Goal: Task Accomplishment & Management: Manage account settings

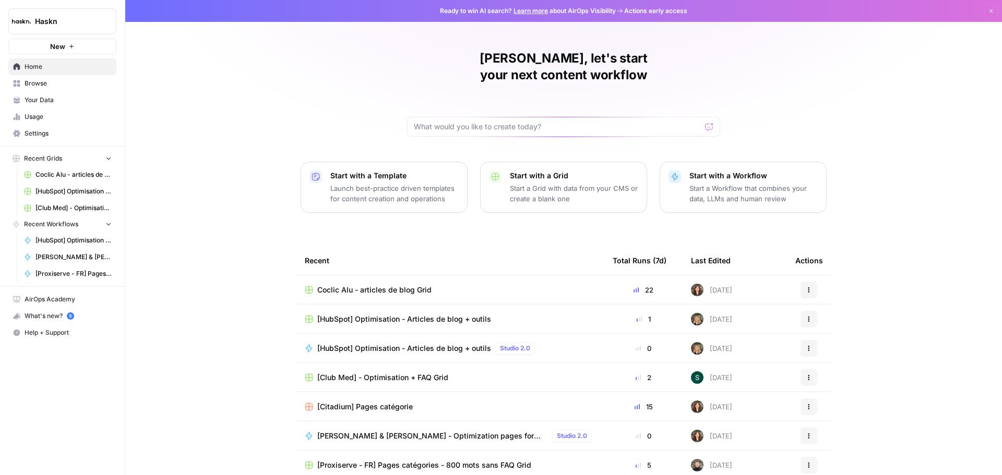
click at [990, 11] on icon "button" at bounding box center [992, 11] width 4 height 4
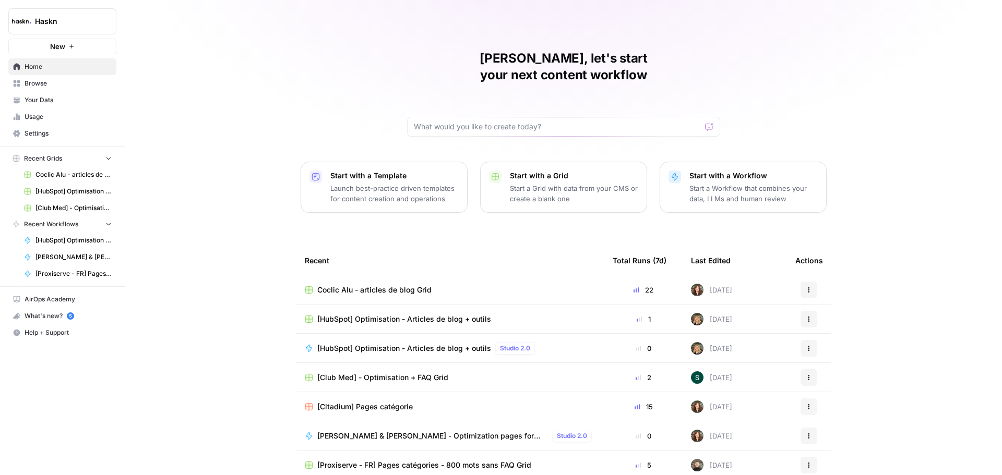
click at [82, 136] on span "Settings" at bounding box center [68, 133] width 87 height 9
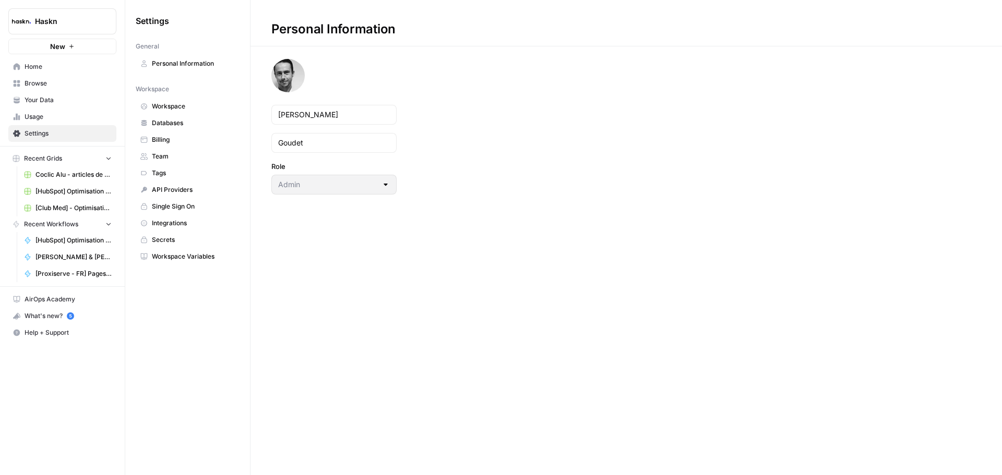
click at [186, 195] on link "API Providers" at bounding box center [188, 190] width 104 height 17
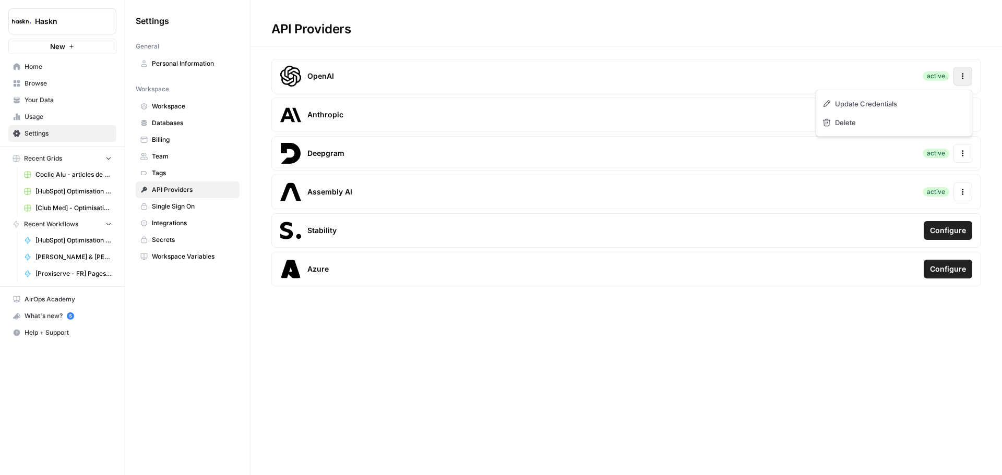
click at [957, 78] on button "Actions" at bounding box center [963, 76] width 19 height 19
click at [960, 77] on icon "button" at bounding box center [962, 76] width 7 height 7
click at [205, 188] on span "API Providers" at bounding box center [193, 189] width 83 height 9
click at [963, 79] on icon "button" at bounding box center [963, 79] width 2 height 2
click at [949, 100] on div "Update Credentials" at bounding box center [893, 103] width 147 height 19
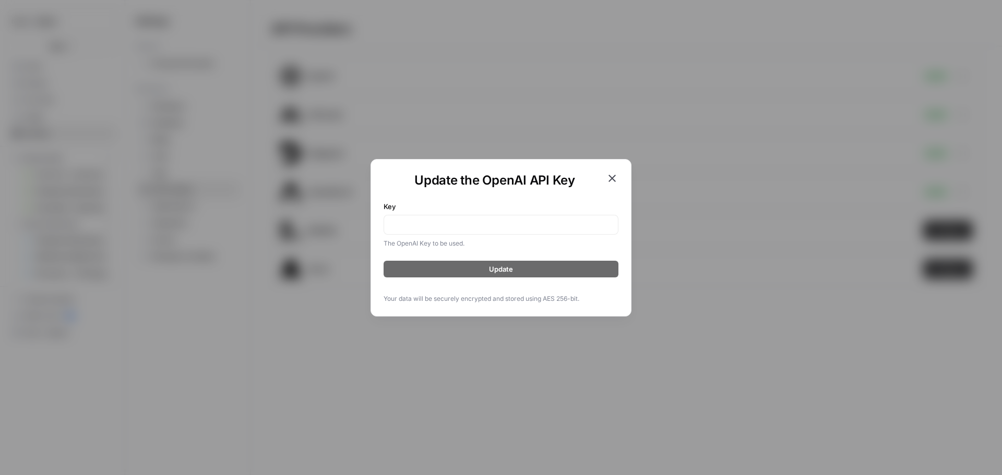
click at [614, 180] on icon "button" at bounding box center [612, 178] width 13 height 13
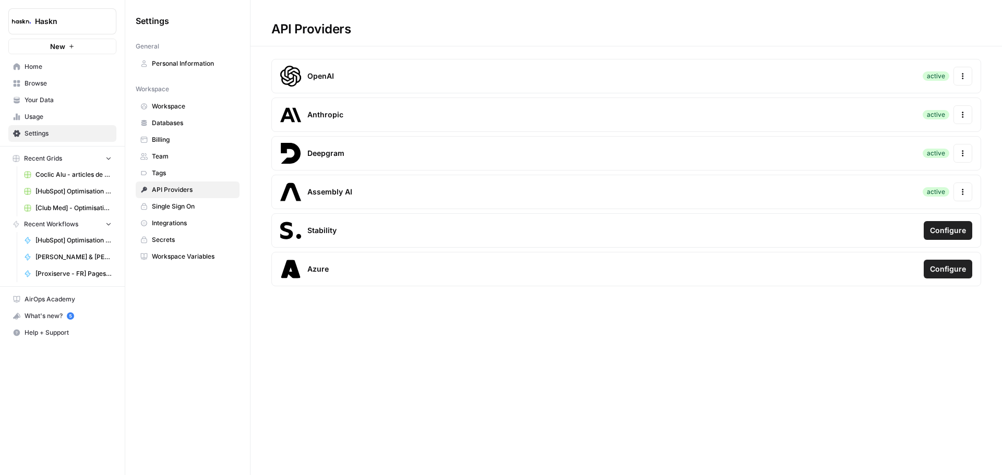
click at [186, 206] on span "Single Sign On" at bounding box center [193, 206] width 83 height 9
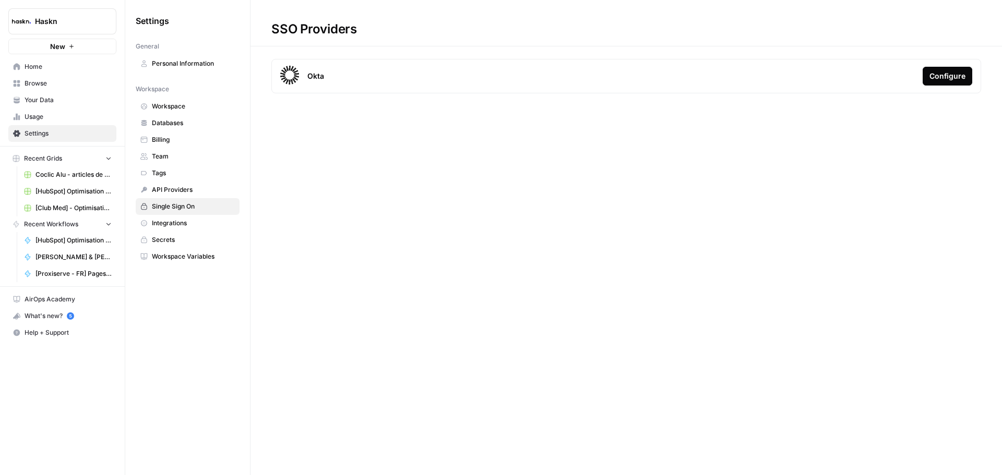
click at [184, 190] on span "API Providers" at bounding box center [193, 189] width 83 height 9
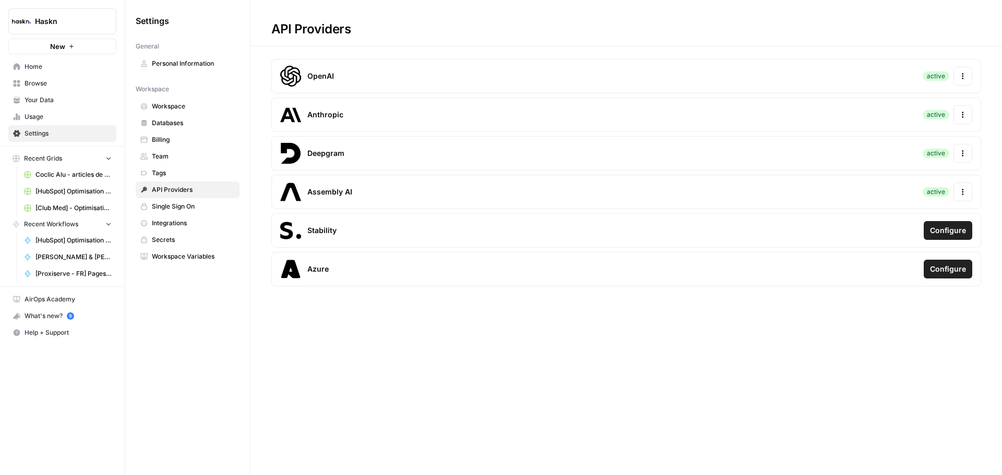
click at [169, 225] on span "Integrations" at bounding box center [193, 223] width 83 height 9
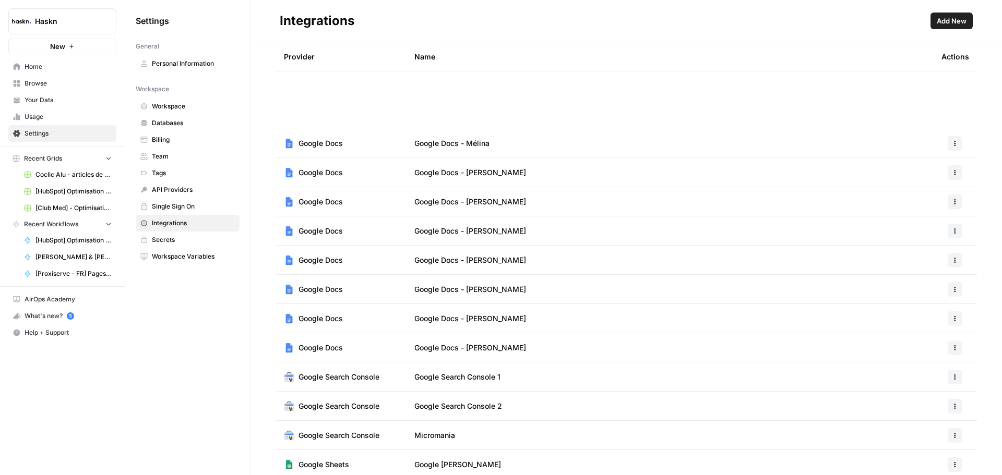
scroll to position [26, 0]
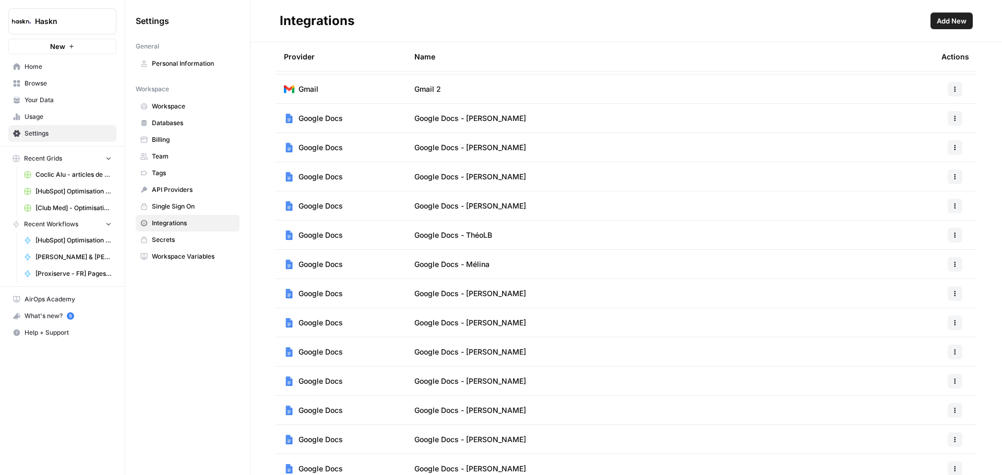
click at [943, 19] on span "Add New" at bounding box center [952, 21] width 30 height 10
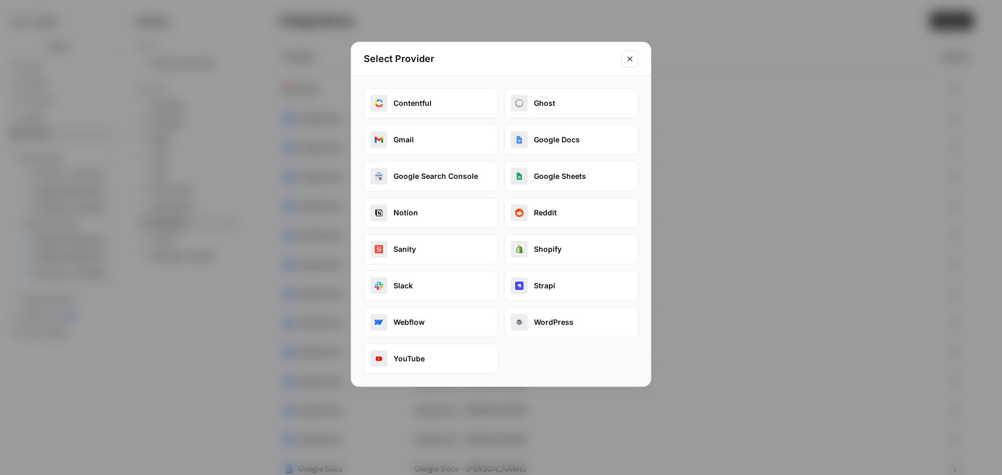
click at [630, 61] on icon "Close modal" at bounding box center [630, 59] width 8 height 8
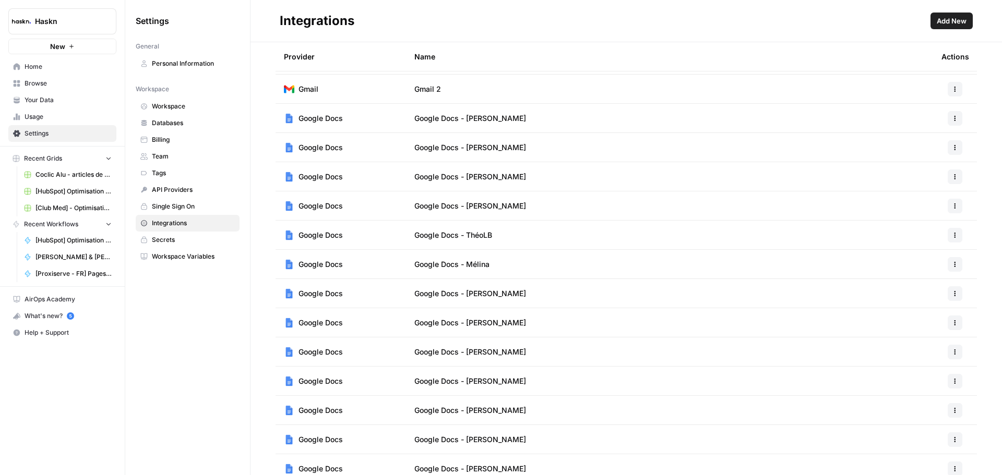
click at [181, 192] on span "API Providers" at bounding box center [193, 189] width 83 height 9
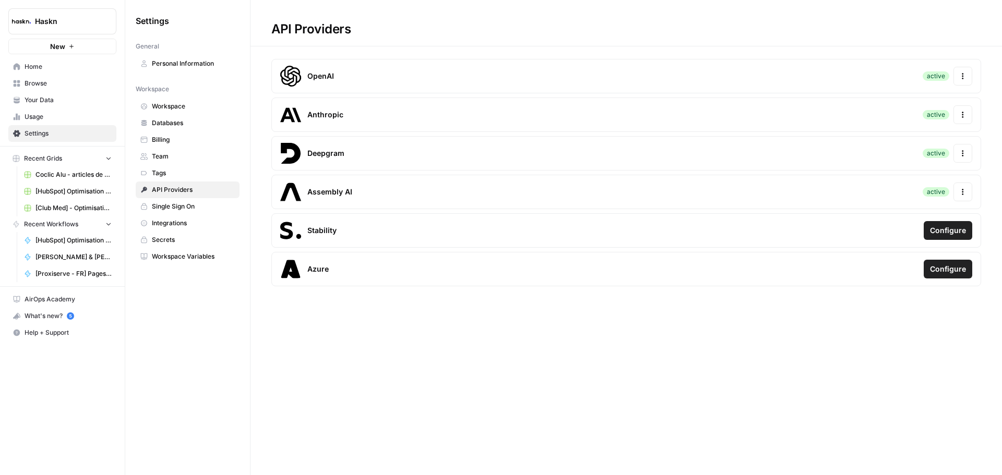
click at [199, 67] on span "Personal Information" at bounding box center [193, 63] width 83 height 9
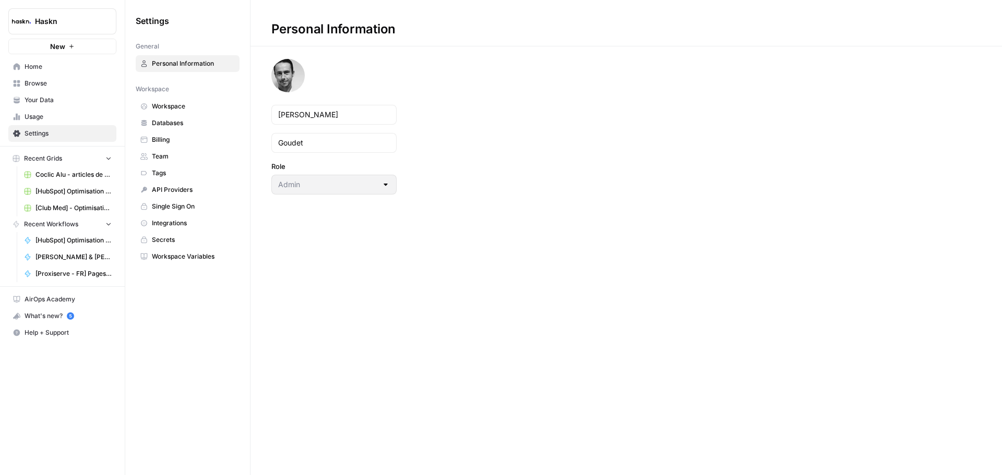
click at [182, 122] on span "Databases" at bounding box center [193, 122] width 83 height 9
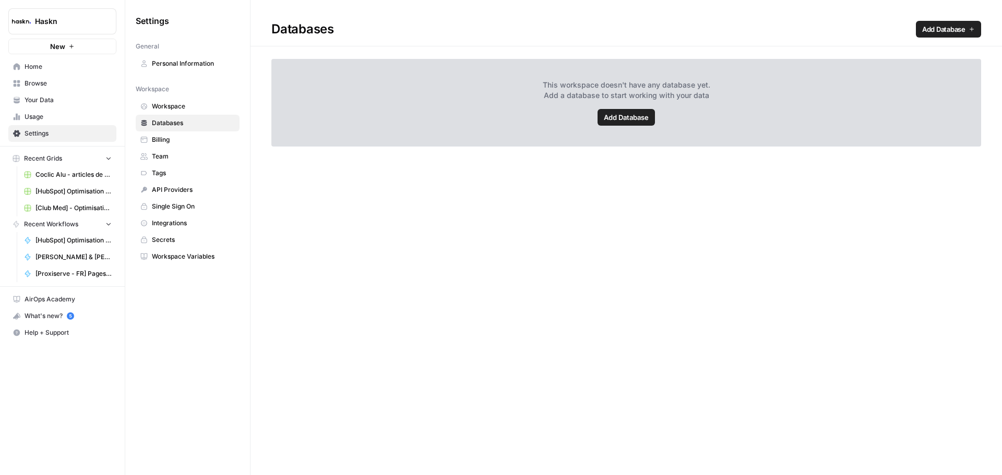
click at [189, 142] on span "Billing" at bounding box center [193, 139] width 83 height 9
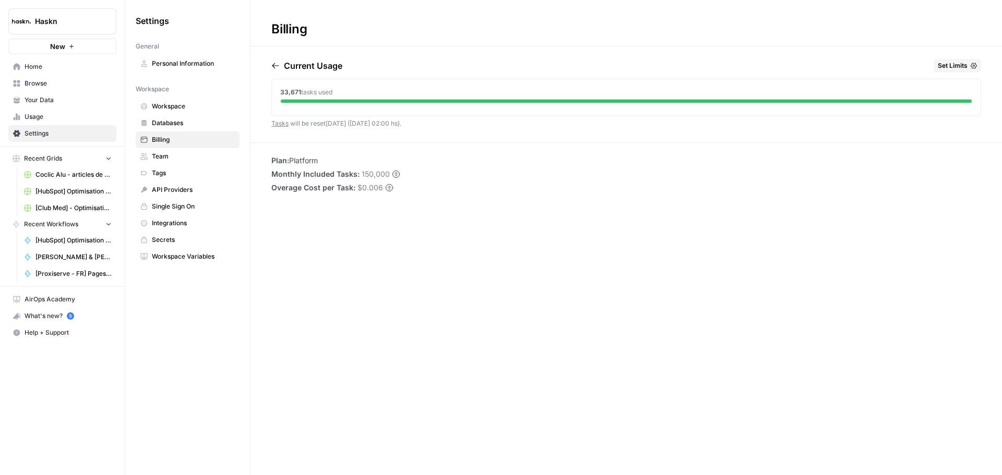
click at [178, 162] on link "Team" at bounding box center [188, 156] width 104 height 17
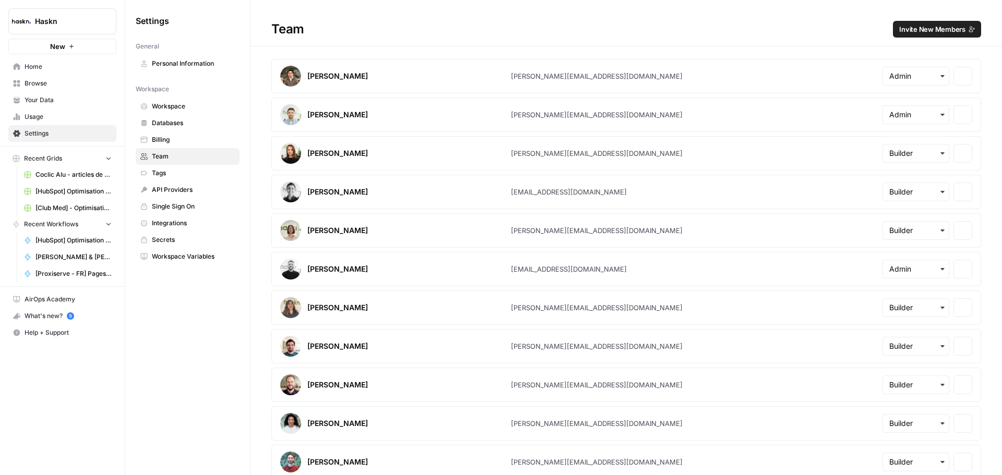
click at [189, 188] on span "API Providers" at bounding box center [193, 189] width 83 height 9
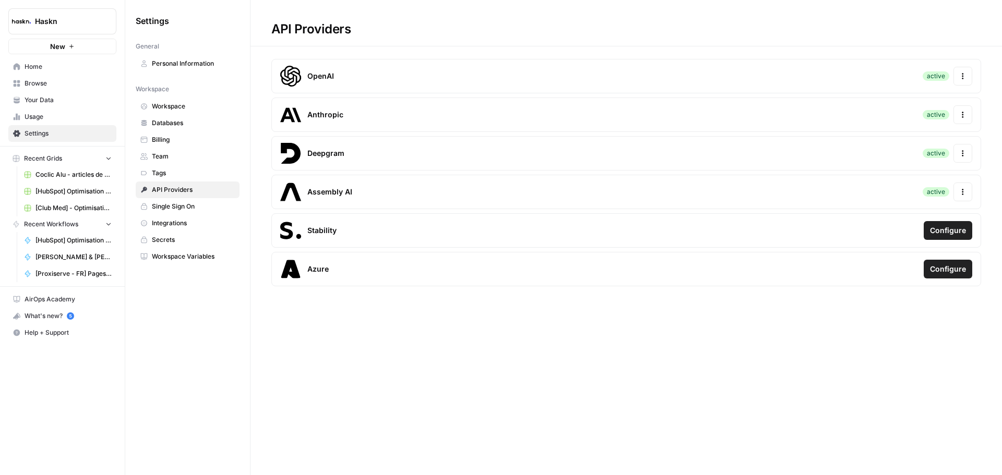
click at [184, 172] on span "Tags" at bounding box center [193, 173] width 83 height 9
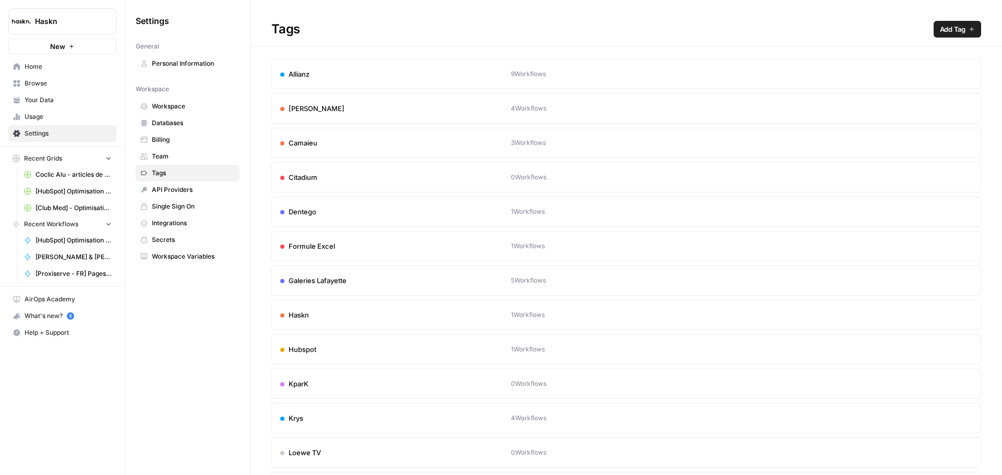
click at [194, 189] on span "API Providers" at bounding box center [193, 189] width 83 height 9
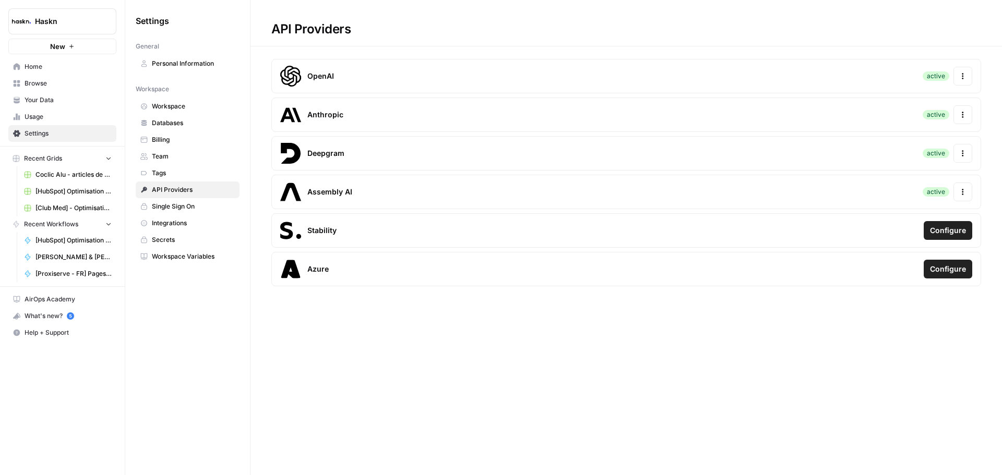
click at [971, 78] on button "Actions" at bounding box center [963, 76] width 19 height 19
click at [920, 105] on div "Update Credentials" at bounding box center [893, 103] width 147 height 19
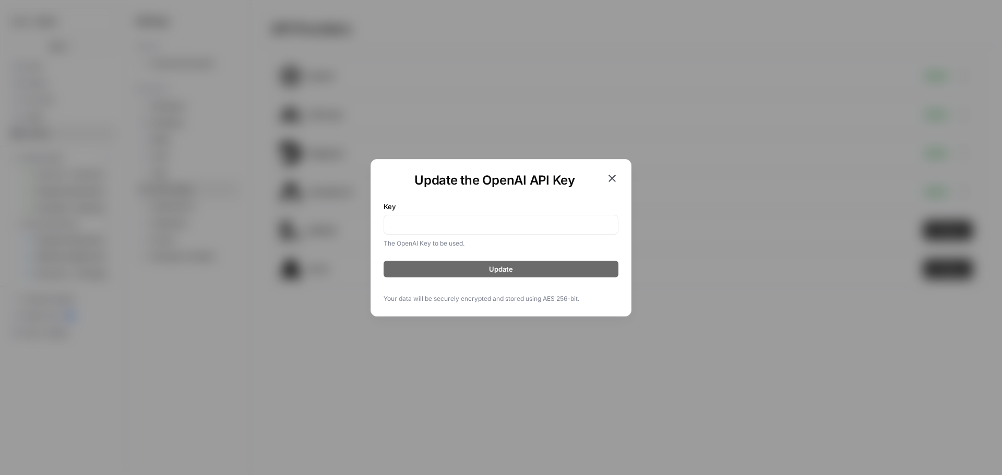
click at [615, 177] on icon "button" at bounding box center [612, 178] width 13 height 13
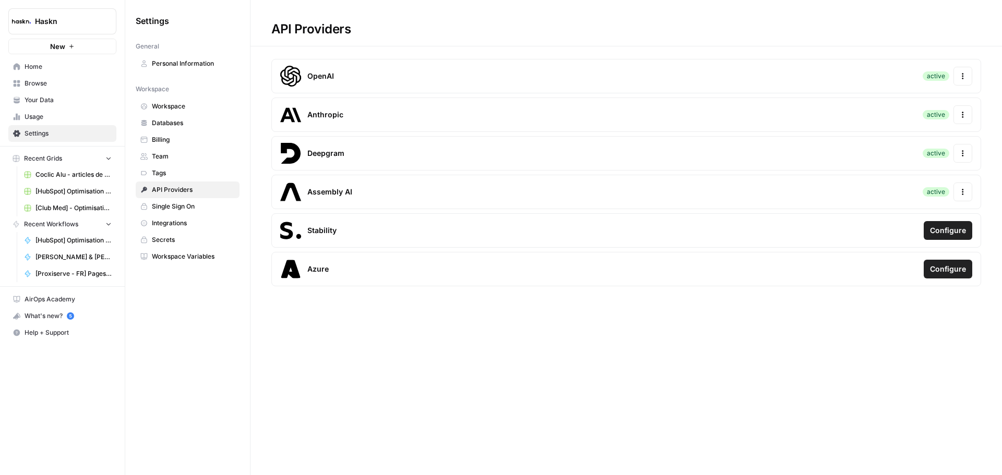
click at [948, 236] on button "Configure" at bounding box center [948, 230] width 49 height 19
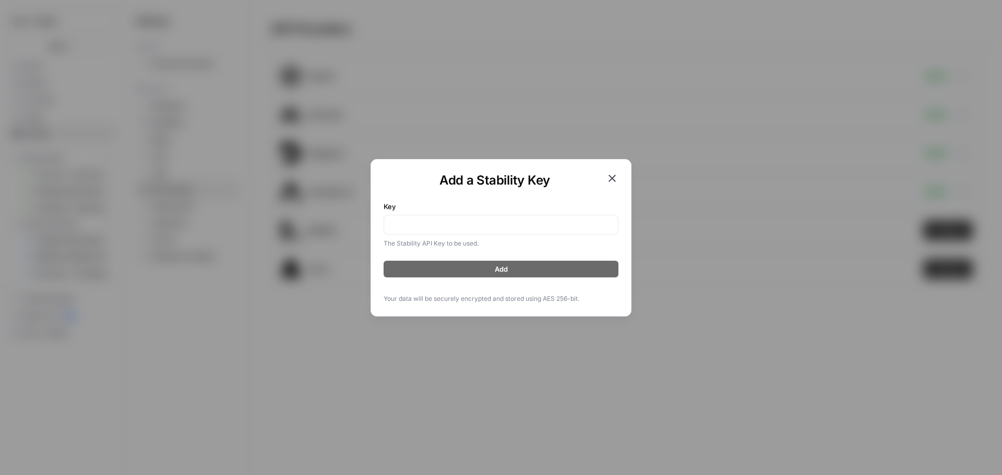
click at [620, 180] on div "Add a Stability Key Key The Stability API Key to be used. Add Your data will be…" at bounding box center [501, 238] width 261 height 158
click at [612, 181] on icon "button" at bounding box center [612, 178] width 13 height 13
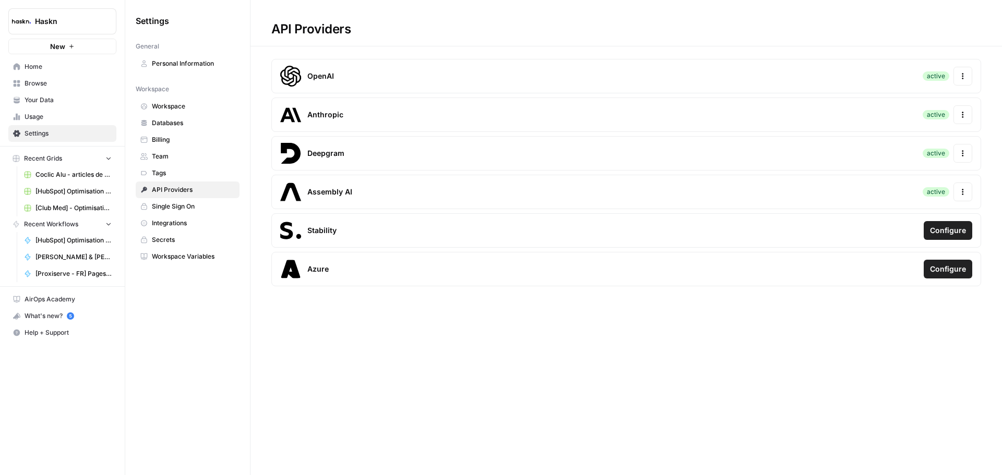
click at [37, 67] on span "Home" at bounding box center [68, 66] width 87 height 9
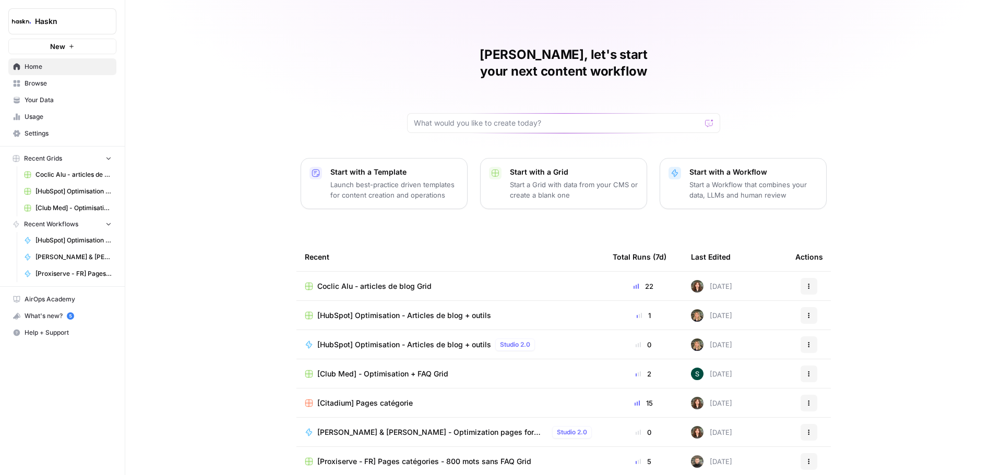
scroll to position [5, 0]
click at [362, 280] on span "Coclic Alu - articles de blog Grid" at bounding box center [374, 285] width 114 height 10
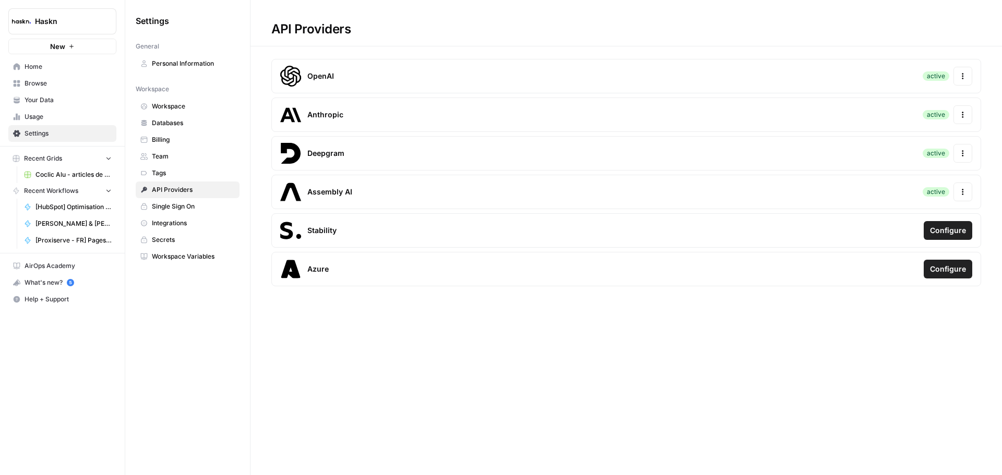
click at [186, 143] on span "Billing" at bounding box center [193, 139] width 83 height 9
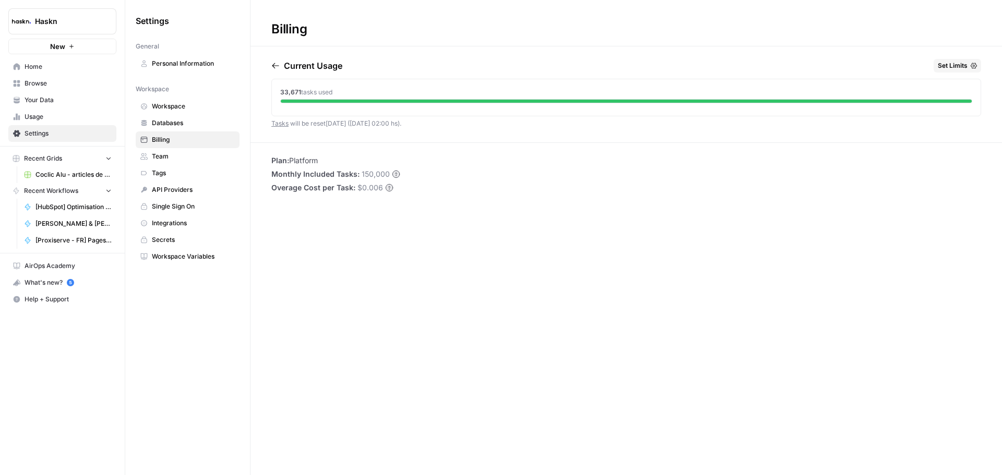
click at [203, 258] on span "Workspace Variables" at bounding box center [193, 256] width 83 height 9
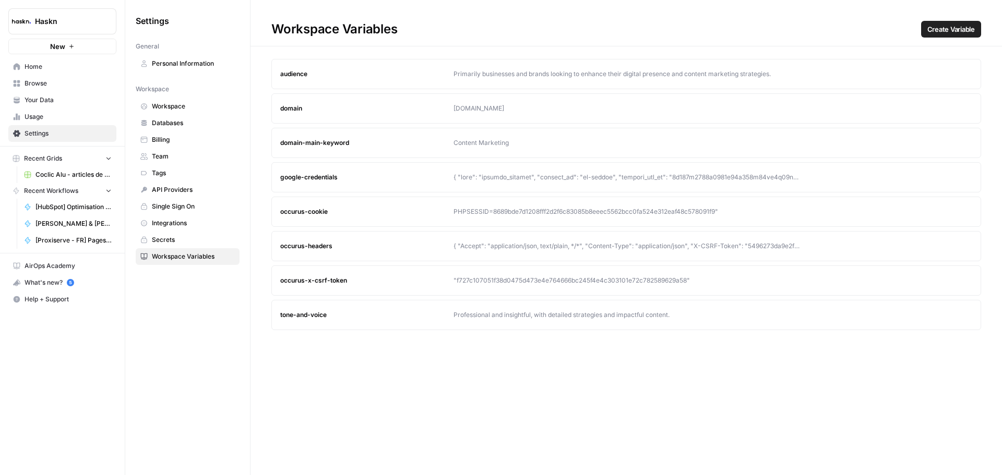
click at [186, 193] on span "API Providers" at bounding box center [193, 189] width 83 height 9
